Goal: Information Seeking & Learning: Learn about a topic

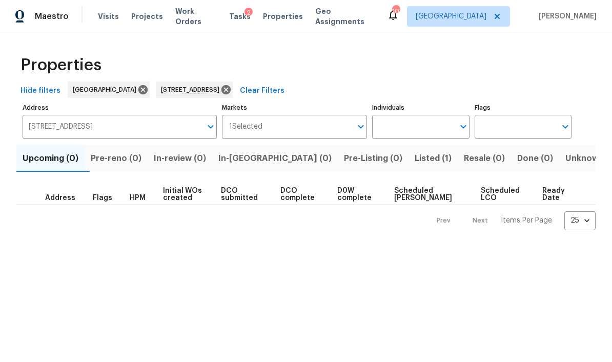
click at [88, 21] on div "Maestro Visits Projects Work Orders Tasks 2 Properties Geo Assignments" at bounding box center [193, 16] width 387 height 21
click at [110, 20] on span "Visits" at bounding box center [108, 16] width 21 height 10
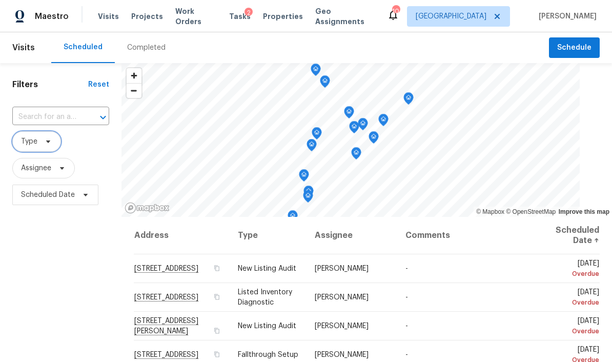
click at [37, 136] on span "Type" at bounding box center [36, 141] width 49 height 21
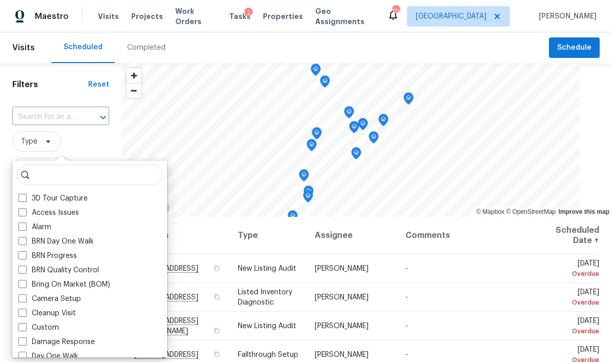
click at [54, 271] on label "BRN Quality Control" at bounding box center [58, 270] width 81 height 10
click at [25, 271] on input "BRN Quality Control" at bounding box center [21, 268] width 7 height 7
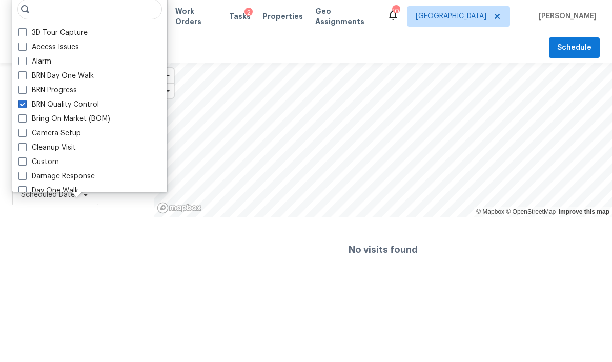
click at [30, 106] on label "BRN Quality Control" at bounding box center [58, 105] width 81 height 10
click at [25, 106] on input "BRN Quality Control" at bounding box center [21, 103] width 7 height 7
checkbox input "false"
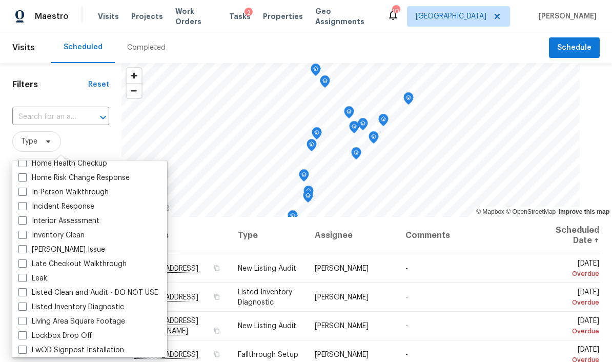
scroll to position [384, 0]
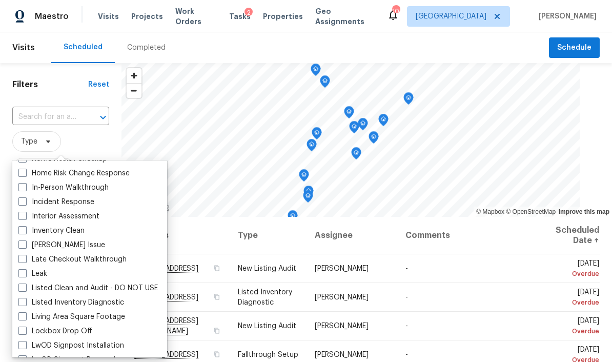
click at [15, 228] on div "Inventory Clean" at bounding box center [89, 231] width 149 height 14
click at [47, 300] on label "Listed Inventory Diagnostic" at bounding box center [71, 303] width 106 height 10
click at [25, 300] on input "Listed Inventory Diagnostic" at bounding box center [21, 301] width 7 height 7
checkbox input "true"
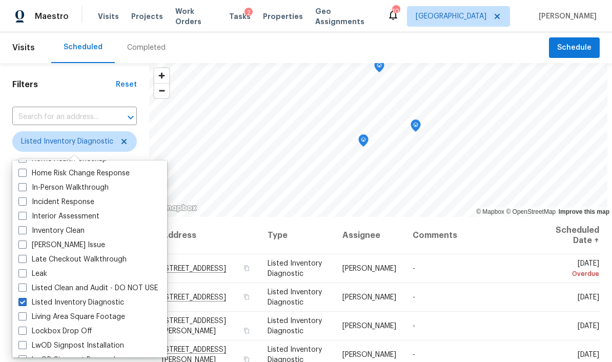
click at [279, 12] on span "Properties" at bounding box center [283, 16] width 40 height 10
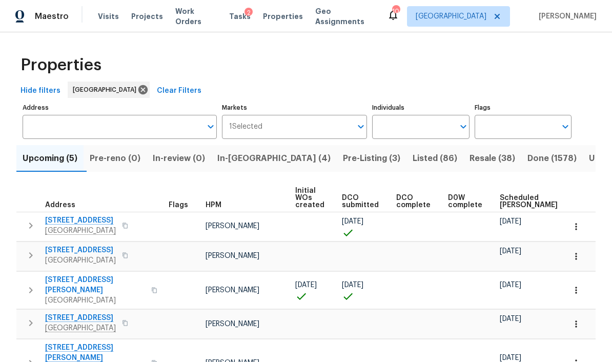
click at [107, 127] on input "Address" at bounding box center [112, 127] width 179 height 24
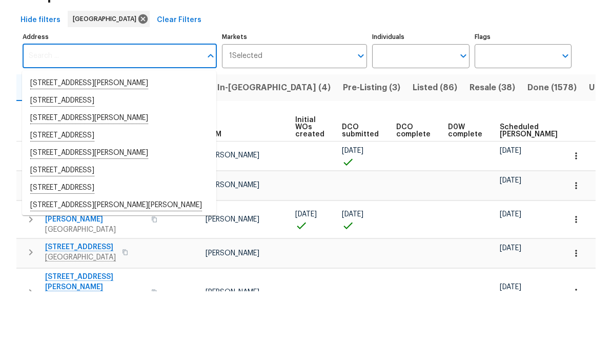
scroll to position [5, 0]
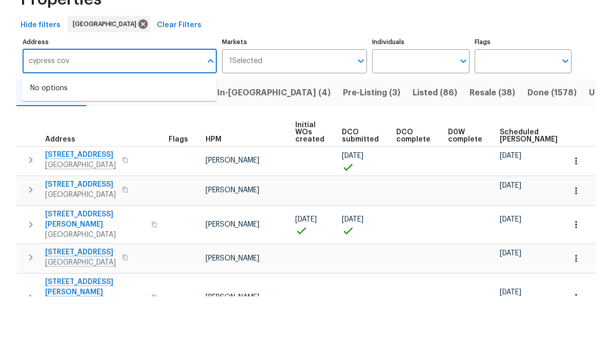
type input "cypress cove"
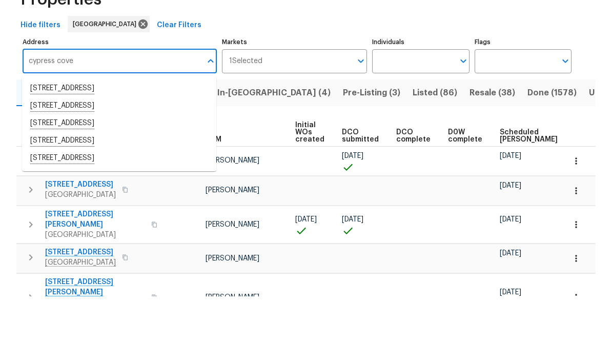
scroll to position [41, 0]
click at [57, 215] on li "[STREET_ADDRESS]" at bounding box center [119, 223] width 194 height 17
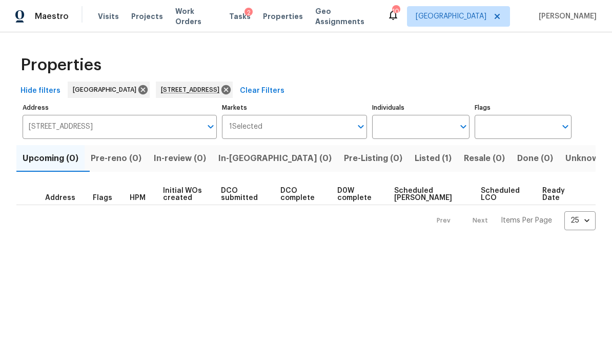
click at [415, 156] on span "Listed (1)" at bounding box center [433, 158] width 37 height 14
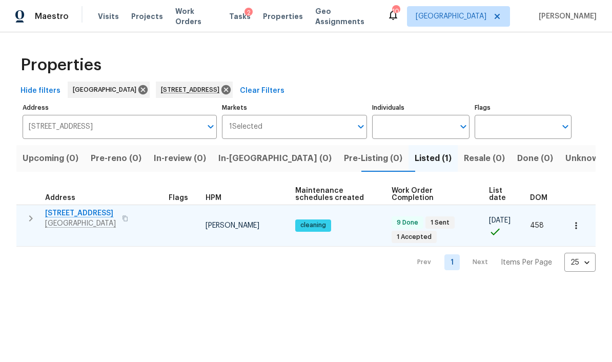
click at [70, 216] on span "[STREET_ADDRESS]" at bounding box center [80, 213] width 71 height 10
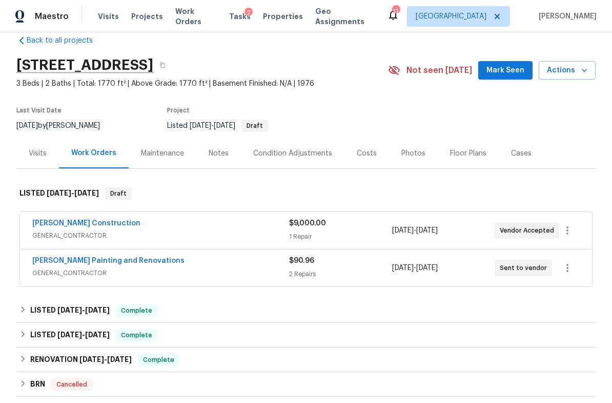
scroll to position [28, 0]
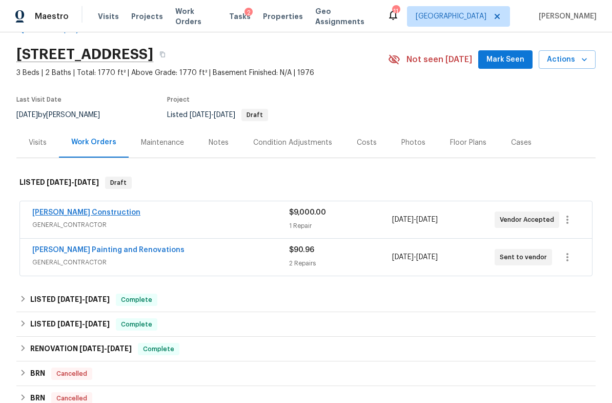
click at [65, 214] on link "Dehlinger Construction" at bounding box center [86, 212] width 108 height 7
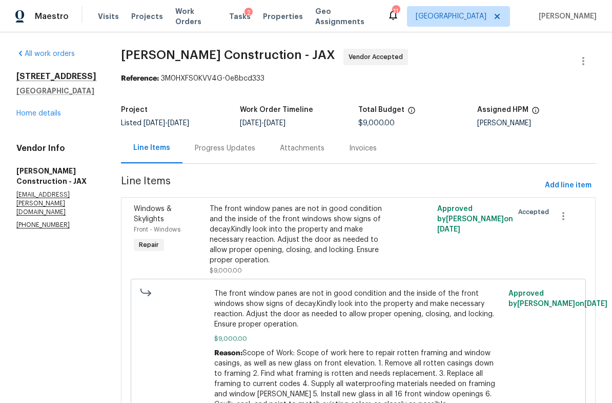
click at [338, 359] on div "Reason: Scope of Work: Scope of work here to repair rotten framing and window c…" at bounding box center [358, 379] width 289 height 62
click at [280, 14] on span "Properties" at bounding box center [283, 16] width 40 height 10
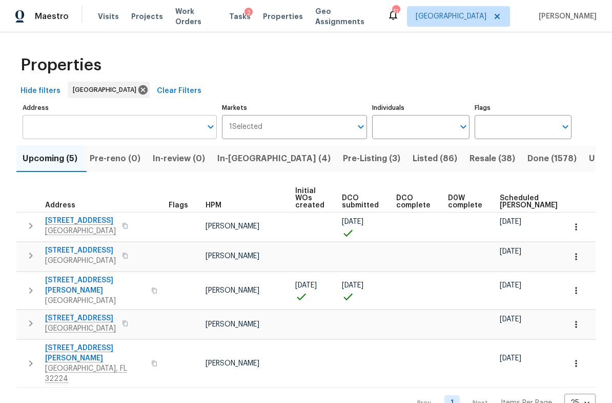
click at [112, 118] on input "Address" at bounding box center [112, 127] width 179 height 24
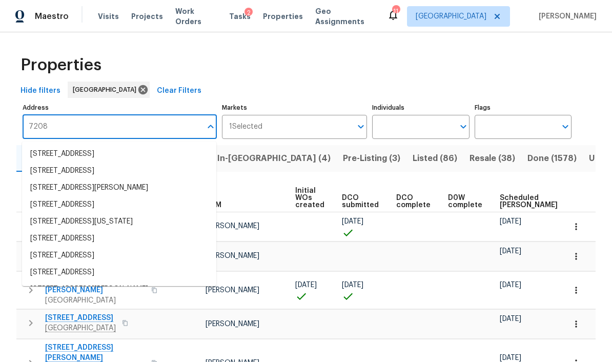
type input "7208"
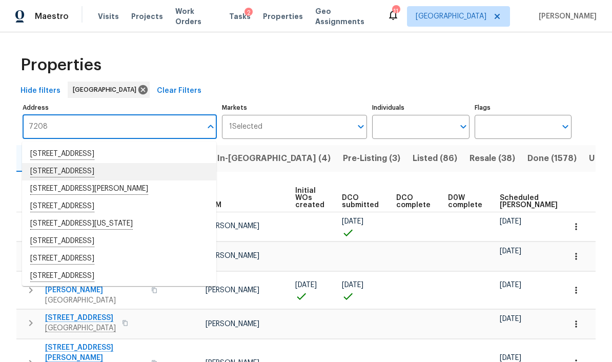
click at [168, 173] on li "[STREET_ADDRESS]" at bounding box center [119, 171] width 194 height 17
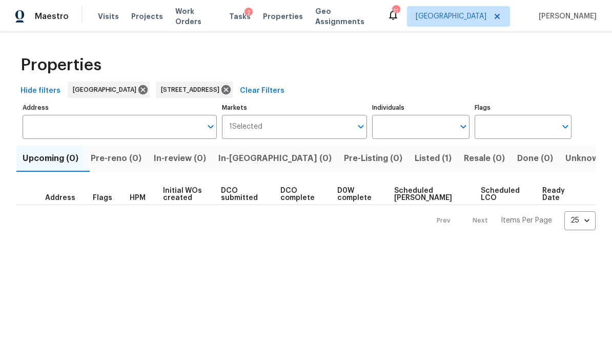
type input "[STREET_ADDRESS]"
click at [415, 159] on span "Listed (1)" at bounding box center [433, 158] width 37 height 14
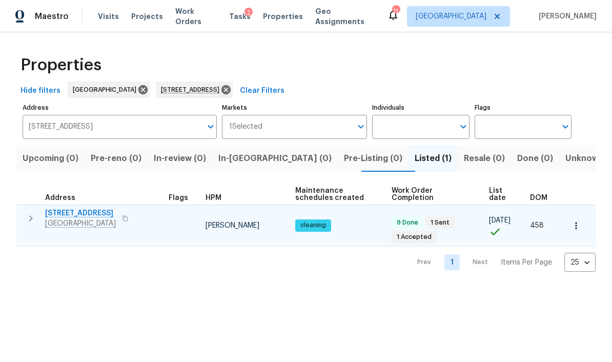
click at [113, 219] on span "[STREET_ADDRESS]" at bounding box center [80, 213] width 71 height 10
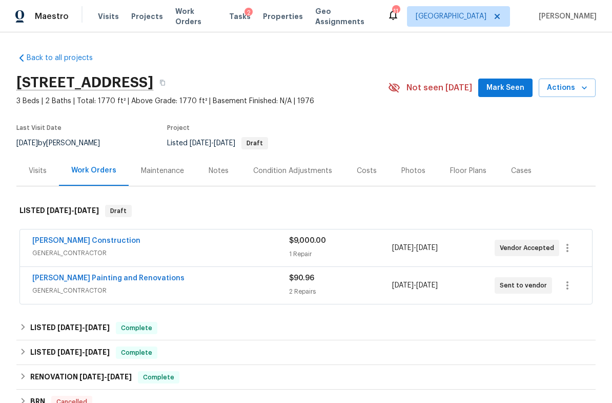
click at [409, 171] on div "Photos" at bounding box center [414, 171] width 24 height 10
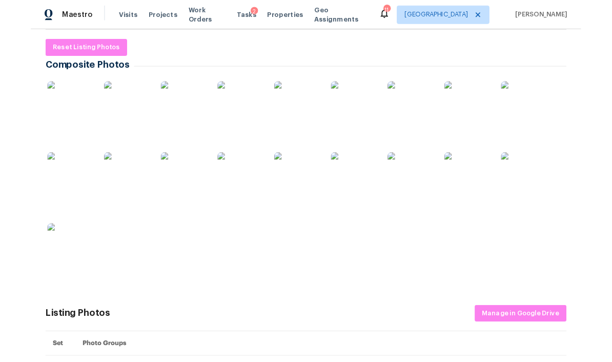
scroll to position [154, 0]
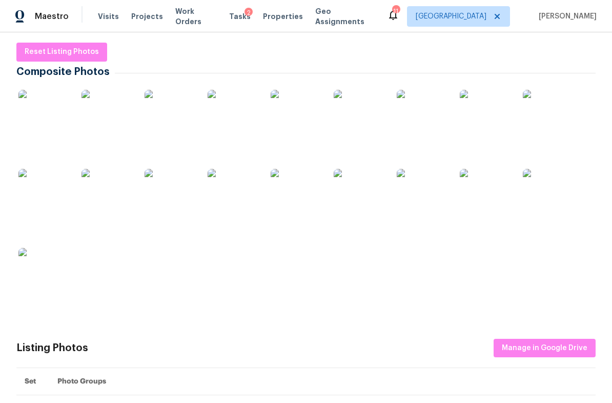
click at [370, 119] on img at bounding box center [359, 115] width 51 height 51
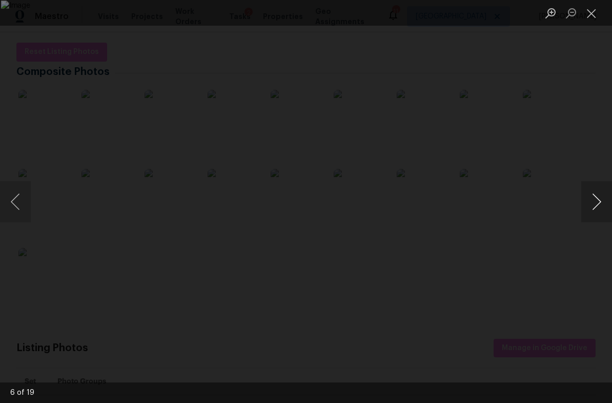
click at [596, 196] on button "Next image" at bounding box center [597, 201] width 31 height 41
click at [592, 202] on button "Next image" at bounding box center [597, 201] width 31 height 41
click at [590, 205] on button "Next image" at bounding box center [597, 201] width 31 height 41
click at [588, 210] on button "Next image" at bounding box center [597, 201] width 31 height 41
click at [589, 208] on button "Next image" at bounding box center [597, 201] width 31 height 41
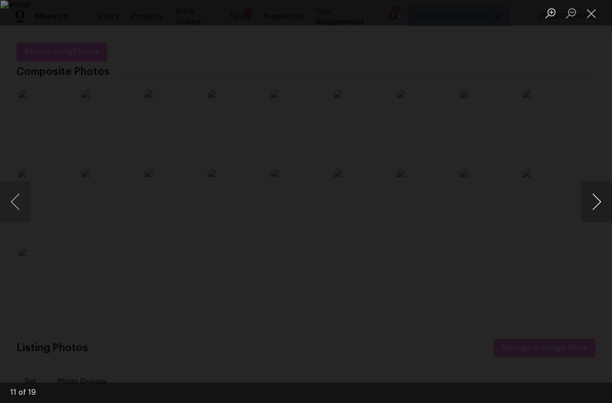
click at [587, 210] on button "Next image" at bounding box center [597, 201] width 31 height 41
click at [590, 208] on button "Next image" at bounding box center [597, 201] width 31 height 41
click at [592, 15] on button "Close lightbox" at bounding box center [592, 13] width 21 height 18
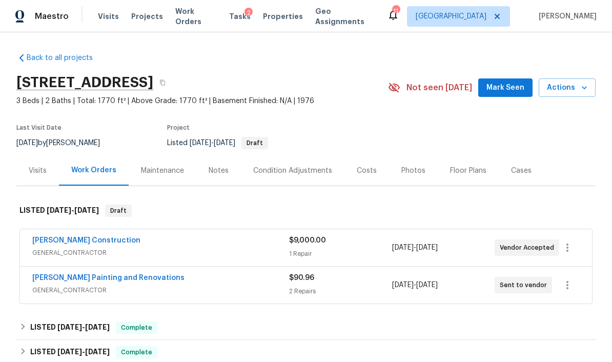
click at [363, 172] on div "Costs" at bounding box center [367, 171] width 20 height 10
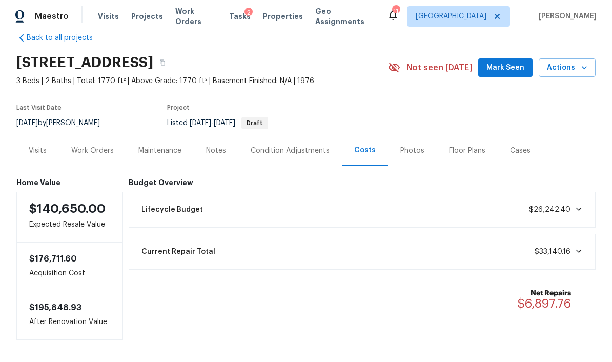
scroll to position [18, 0]
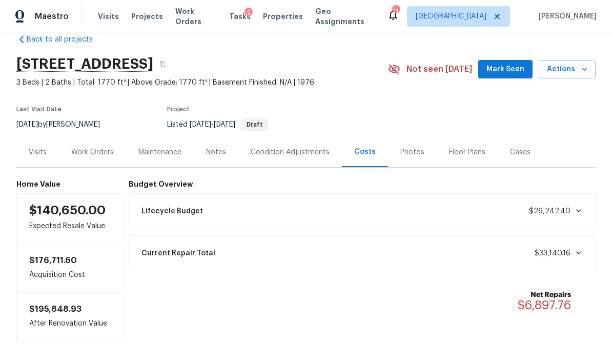
click at [85, 155] on div "Work Orders" at bounding box center [92, 152] width 43 height 10
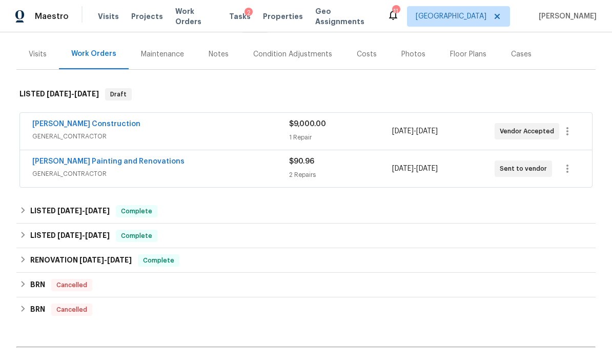
scroll to position [131, 0]
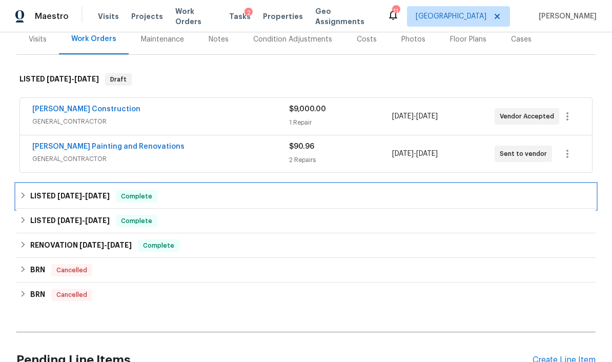
click at [123, 194] on div "LISTED 9/20/24 - 9/23/24 Complete" at bounding box center [306, 196] width 574 height 12
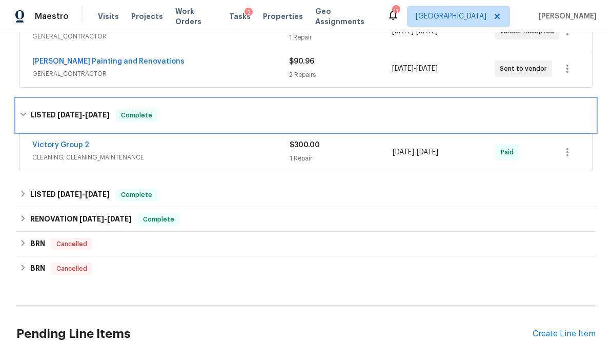
scroll to position [227, 0]
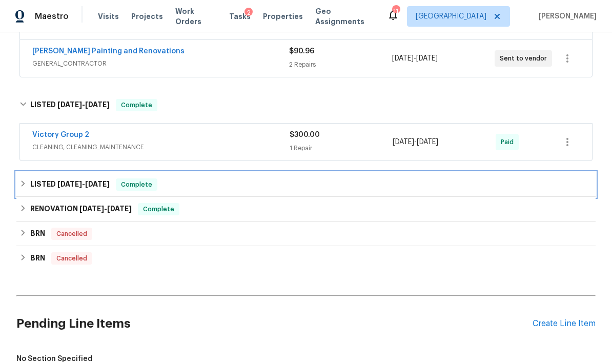
click at [112, 186] on div "LISTED 6/6/24 - 6/7/24 Complete" at bounding box center [306, 185] width 574 height 12
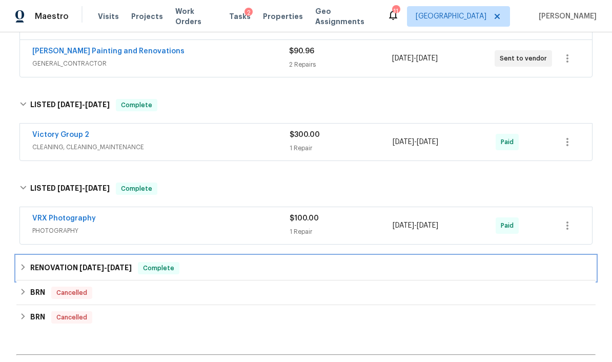
click at [131, 271] on h6 "RENOVATION 5/20/24 - 6/21/24" at bounding box center [81, 268] width 102 height 12
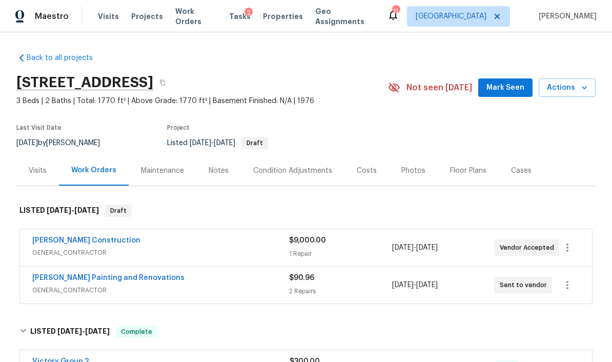
scroll to position [0, 0]
